Goal: Task Accomplishment & Management: Use online tool/utility

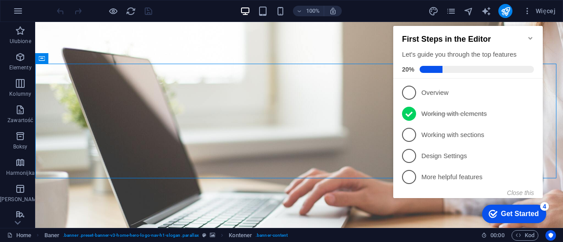
click at [530, 37] on icon "Minimize checklist" at bounding box center [531, 38] width 4 height 3
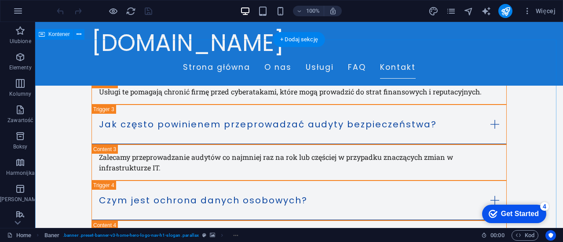
scroll to position [1254, 0]
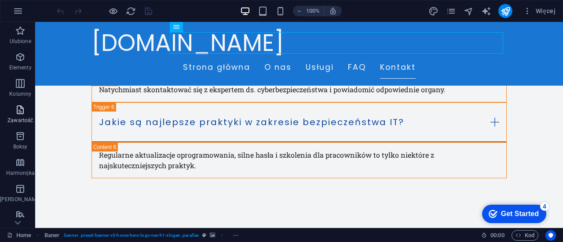
click at [26, 115] on span "Zawartość" at bounding box center [20, 115] width 40 height 21
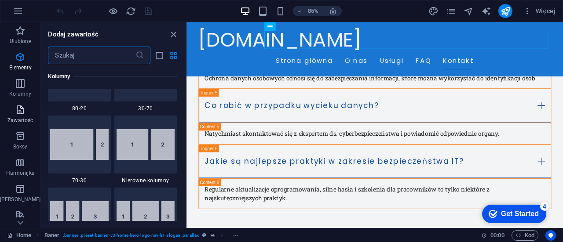
scroll to position [1540, 0]
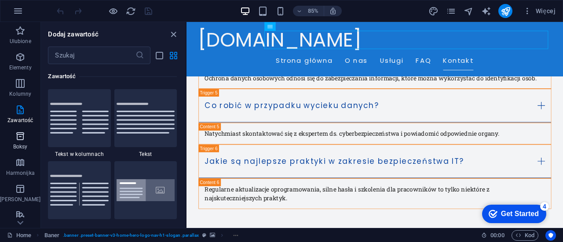
click at [20, 140] on icon "button" at bounding box center [20, 136] width 11 height 11
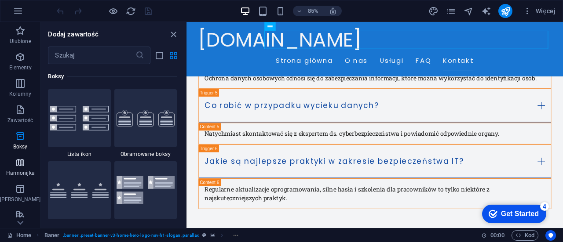
click at [23, 160] on icon "button" at bounding box center [20, 163] width 11 height 11
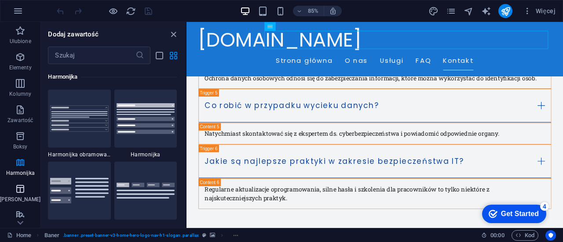
click at [22, 191] on icon "button" at bounding box center [20, 189] width 11 height 11
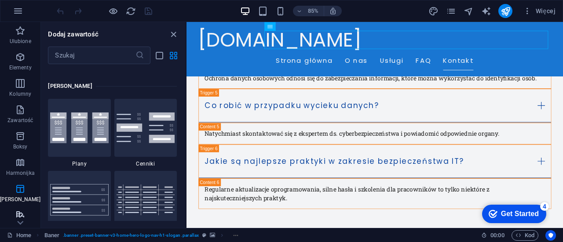
scroll to position [3048, 0]
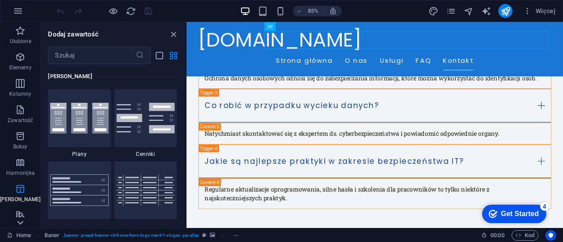
click at [19, 224] on icon at bounding box center [20, 223] width 12 height 12
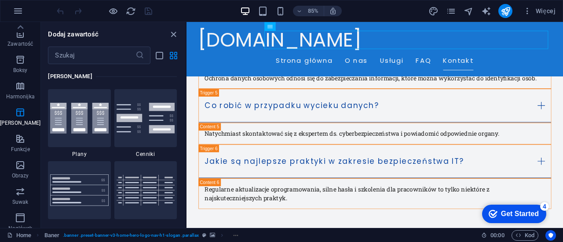
scroll to position [0, 0]
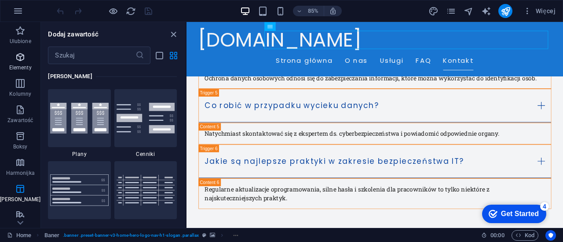
click at [18, 66] on p "Elementy" at bounding box center [20, 67] width 22 height 7
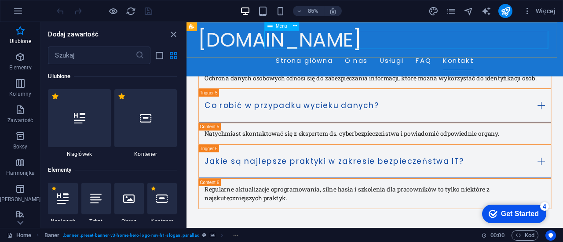
click at [538, 57] on nav "Strona główna O nas Usługi FAQ Kontakt" at bounding box center [408, 68] width 415 height 22
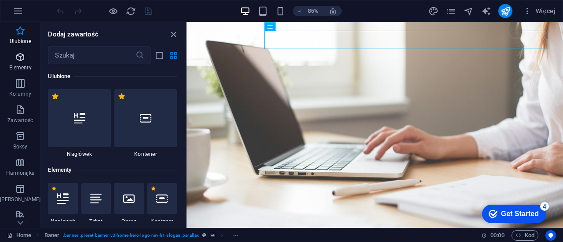
click at [19, 61] on icon "button" at bounding box center [20, 57] width 11 height 11
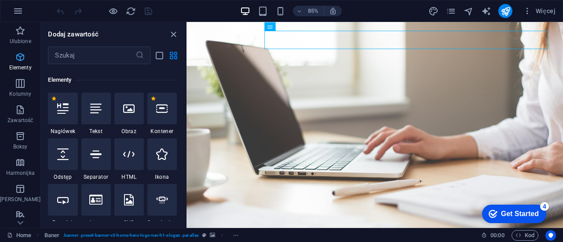
scroll to position [94, 0]
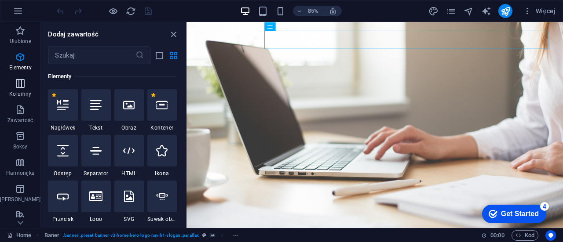
click at [16, 78] on icon "button" at bounding box center [20, 83] width 11 height 11
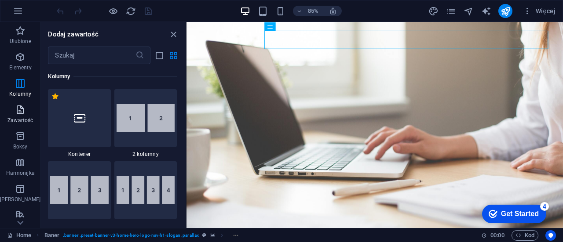
click at [15, 105] on icon "button" at bounding box center [20, 110] width 11 height 11
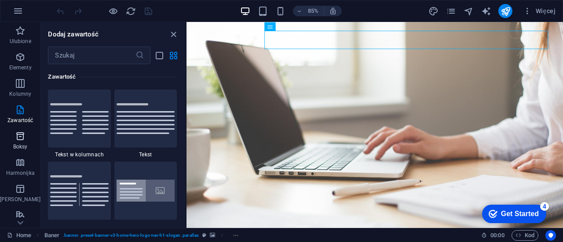
click at [14, 129] on button "Boksy" at bounding box center [20, 141] width 40 height 26
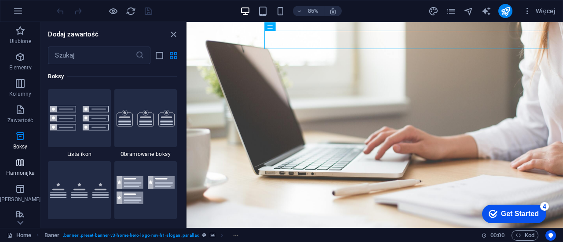
click at [18, 155] on button "Harmonijka" at bounding box center [20, 167] width 40 height 26
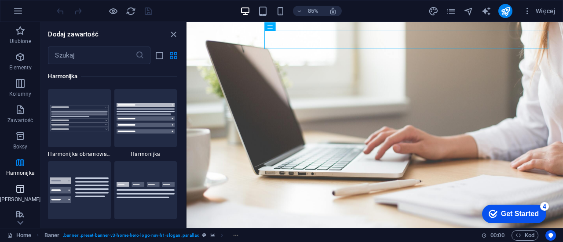
click at [20, 189] on icon "button" at bounding box center [20, 189] width 11 height 11
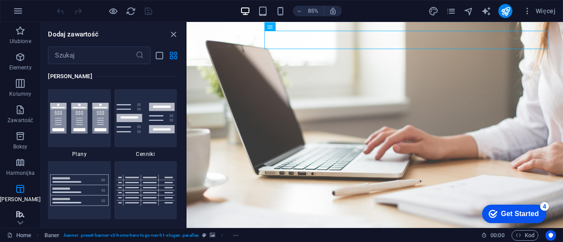
click at [16, 213] on icon "button" at bounding box center [20, 215] width 11 height 11
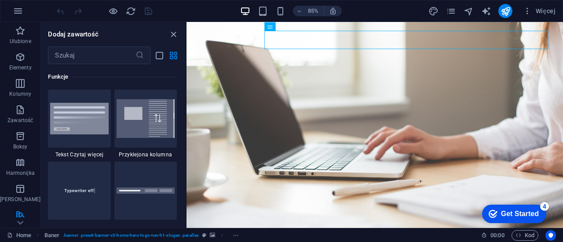
scroll to position [3430, 0]
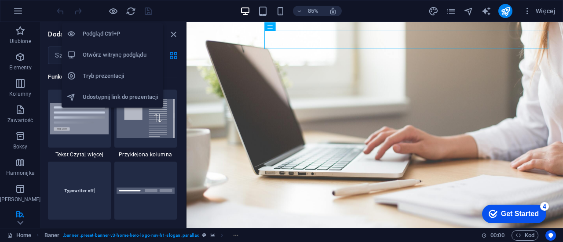
click at [125, 58] on h6 "Otwórz witrynę podglądu" at bounding box center [120, 55] width 75 height 11
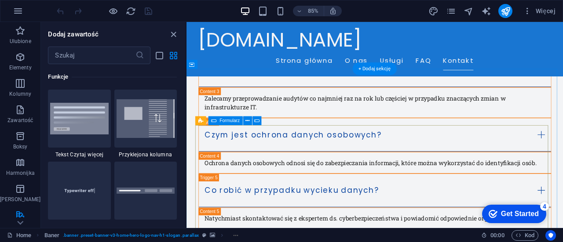
scroll to position [1218, 0]
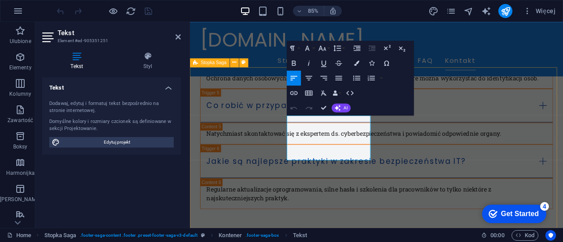
drag, startPoint x: 330, startPoint y: 167, endPoint x: 302, endPoint y: 160, distance: 29.0
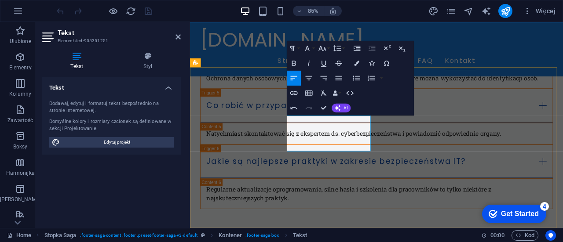
drag, startPoint x: 305, startPoint y: 159, endPoint x: 378, endPoint y: 159, distance: 72.6
drag, startPoint x: 378, startPoint y: 159, endPoint x: 544, endPoint y: 375, distance: 273.0
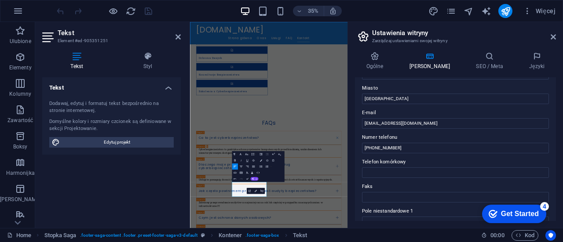
scroll to position [144, 0]
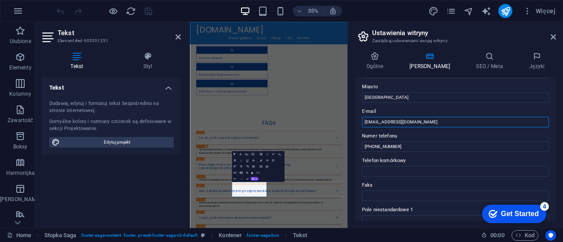
drag, startPoint x: 379, startPoint y: 124, endPoint x: 353, endPoint y: 128, distance: 26.3
click at [353, 128] on div "Ogólne Dane SEO / Meta Języki Nazwa strony [DOMAIN_NAME] Logo Przeciągnij pliki…" at bounding box center [455, 137] width 215 height 184
type input "[EMAIL_ADDRESS][DOMAIN_NAME]"
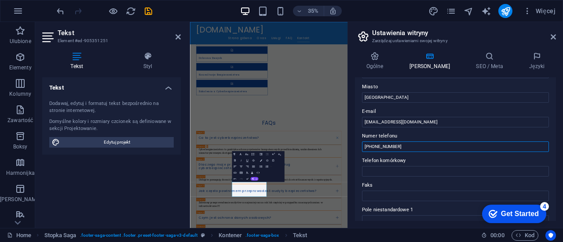
drag, startPoint x: 591, startPoint y: 168, endPoint x: 620, endPoint y: 382, distance: 216.2
drag, startPoint x: 598, startPoint y: 170, endPoint x: 639, endPoint y: 372, distance: 205.7
drag, startPoint x: 416, startPoint y: 148, endPoint x: 353, endPoint y: 145, distance: 63.5
click at [353, 145] on div "Ogólne Dane SEO / Meta Języki Nazwa strony [DOMAIN_NAME] Logo Przeciągnij pliki…" at bounding box center [455, 137] width 215 height 184
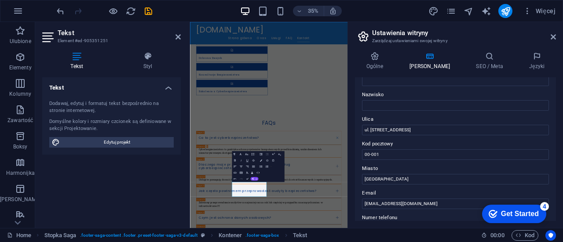
scroll to position [59, 0]
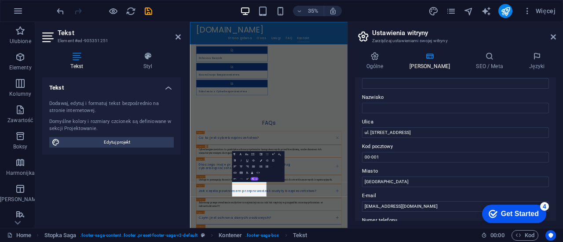
click at [353, 74] on div "Ogólne Dane SEO / Meta Języki Nazwa strony [DOMAIN_NAME] Logo Przeciągnij pliki…" at bounding box center [455, 137] width 215 height 184
click at [554, 34] on icon at bounding box center [553, 36] width 5 height 7
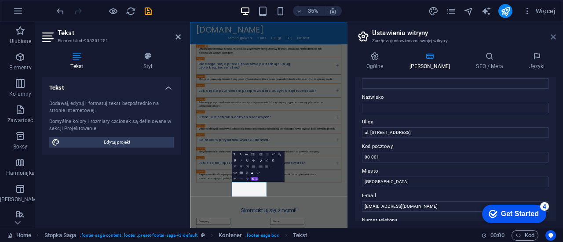
scroll to position [1218, 0]
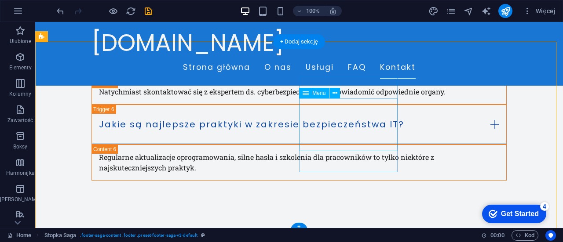
scroll to position [1254, 0]
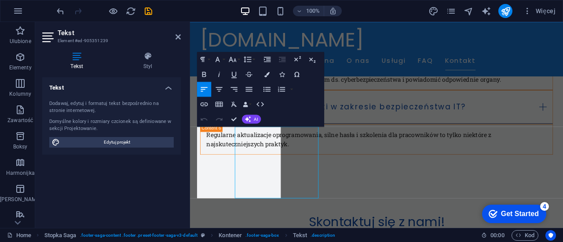
scroll to position [1218, 0]
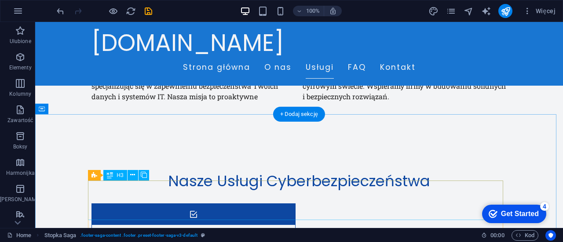
scroll to position [407, 0]
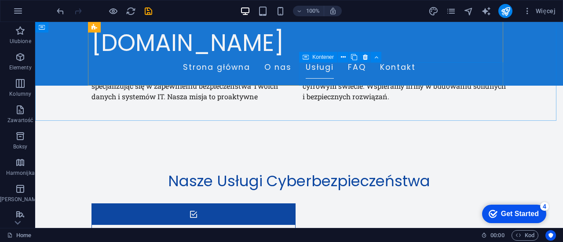
click at [312, 53] on div "Kontener" at bounding box center [318, 57] width 38 height 11
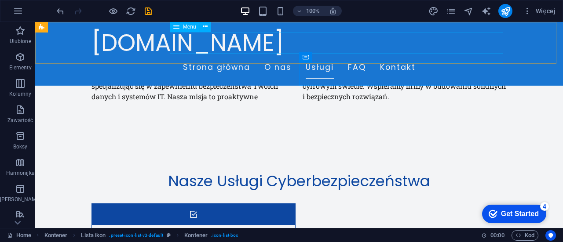
click at [315, 57] on nav "Strona główna O nas Usługi FAQ Kontakt" at bounding box center [299, 68] width 415 height 22
click at [316, 57] on nav "Strona główna O nas Usługi FAQ Kontakt" at bounding box center [299, 68] width 415 height 22
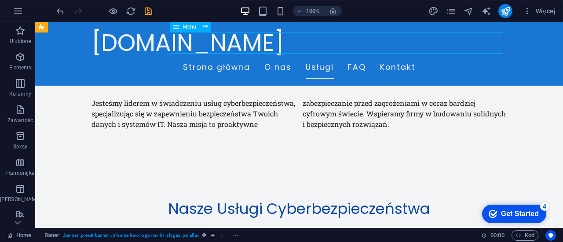
select select
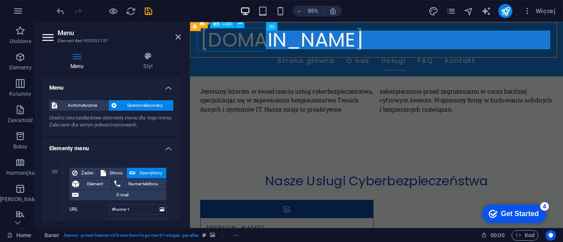
click at [257, 42] on div "[DOMAIN_NAME]" at bounding box center [409, 43] width 415 height 28
